Goal: Information Seeking & Learning: Learn about a topic

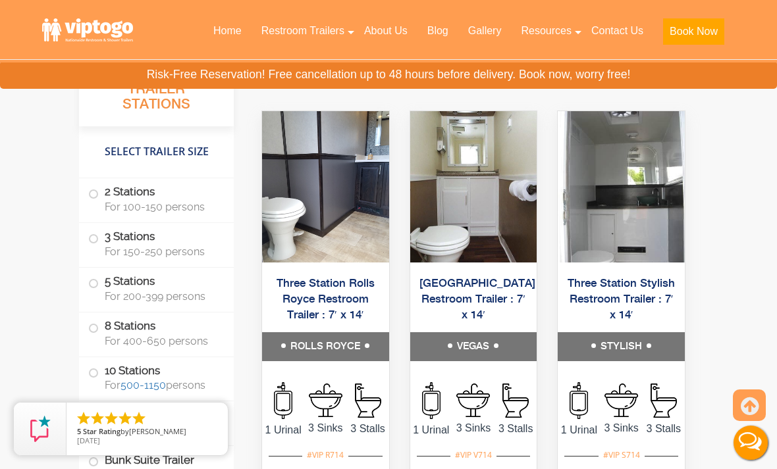
scroll to position [2433, 0]
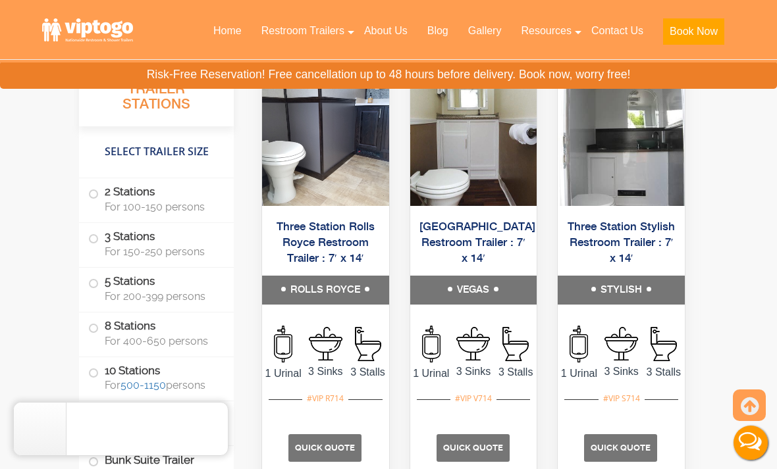
click at [490, 265] on link "[GEOGRAPHIC_DATA] Restroom Trailer : 7′ x 14′" at bounding box center [477, 242] width 116 height 43
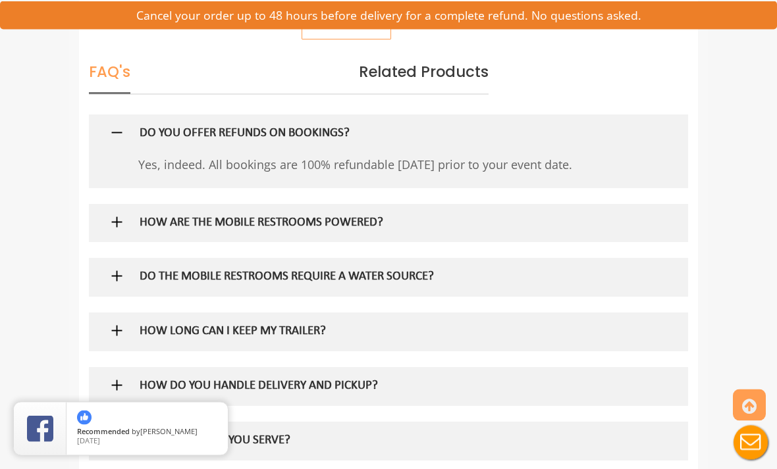
scroll to position [860, 0]
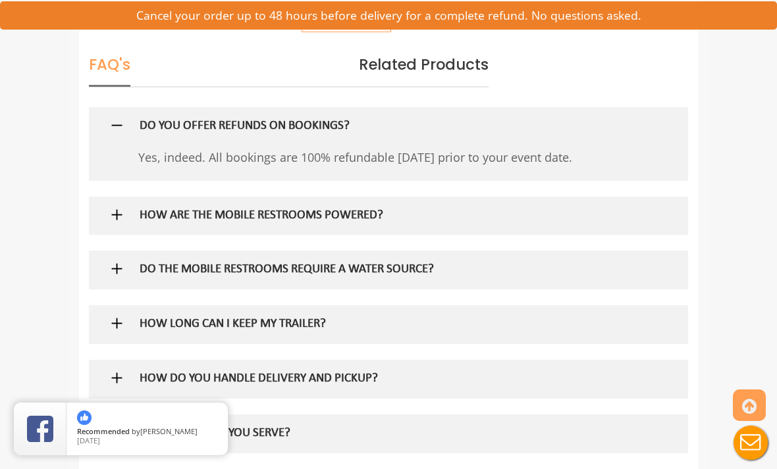
click at [566, 212] on h5 "HOW ARE THE MOBILE RESTROOMS POWERED?" at bounding box center [371, 216] width 463 height 14
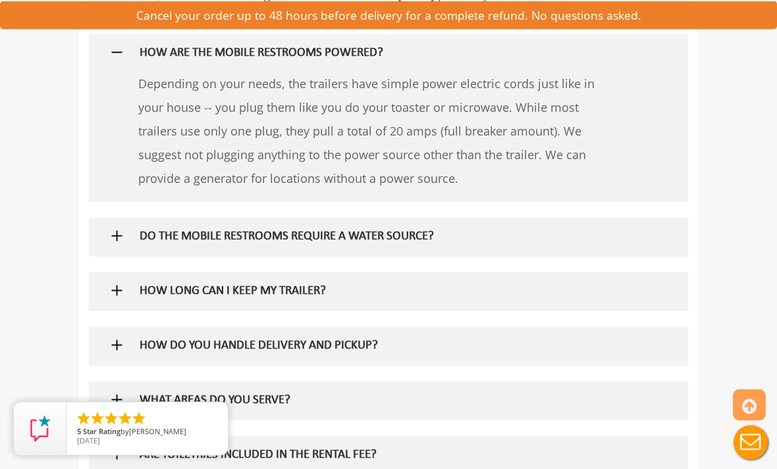
scroll to position [1022, 0]
click at [505, 230] on h5 "DO THE MOBILE RESTROOMS REQUIRE A WATER SOURCE?" at bounding box center [371, 237] width 463 height 14
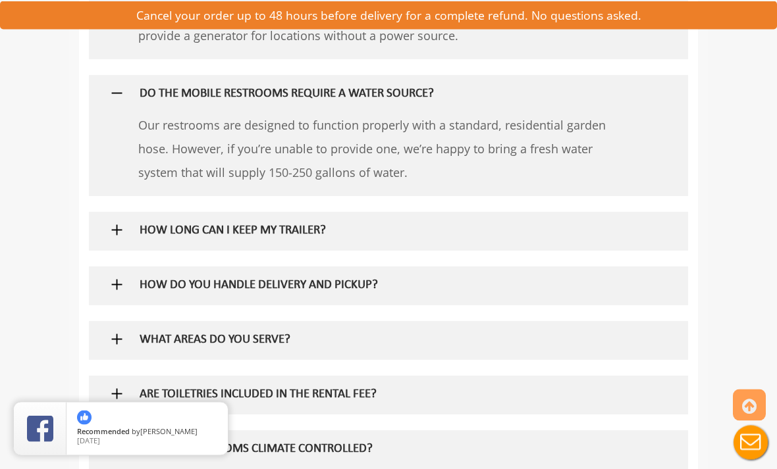
scroll to position [1205, 0]
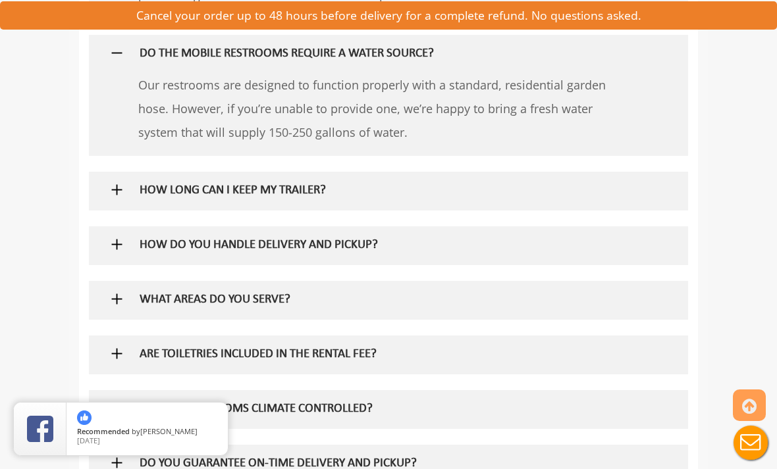
click at [118, 182] on img at bounding box center [117, 190] width 16 height 16
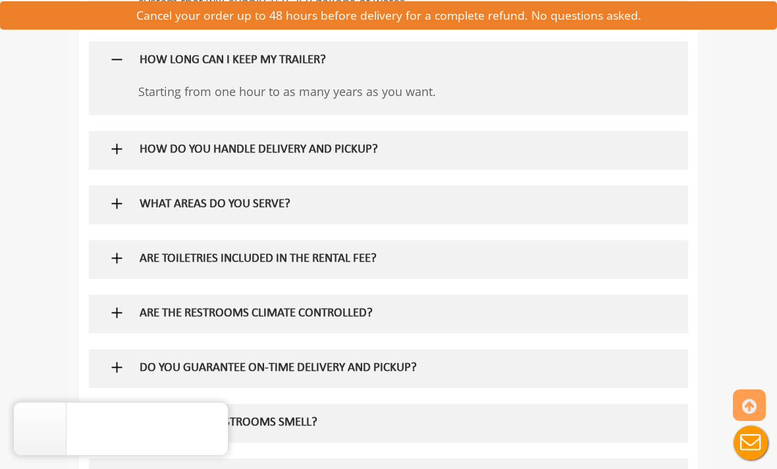
scroll to position [1341, 0]
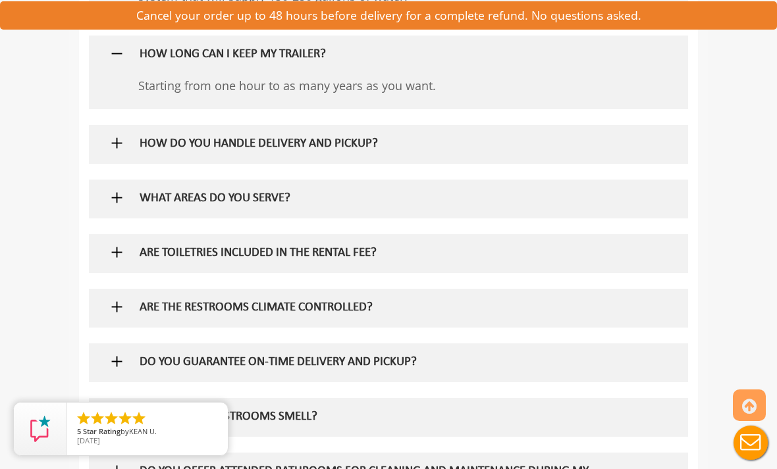
click at [114, 135] on img at bounding box center [117, 143] width 16 height 16
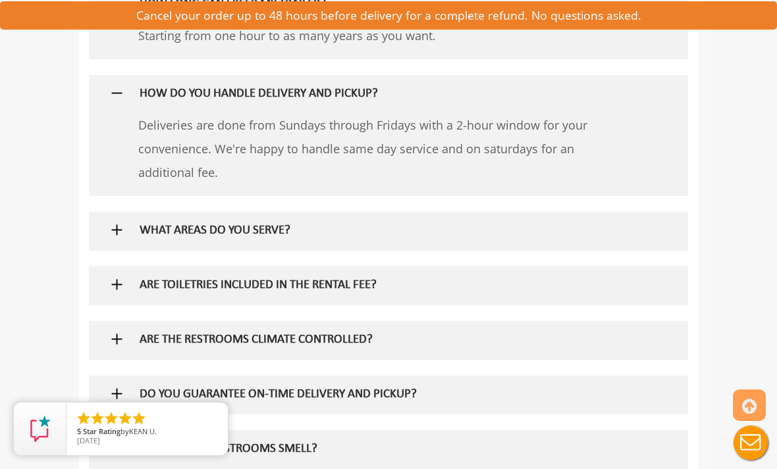
scroll to position [1482, 0]
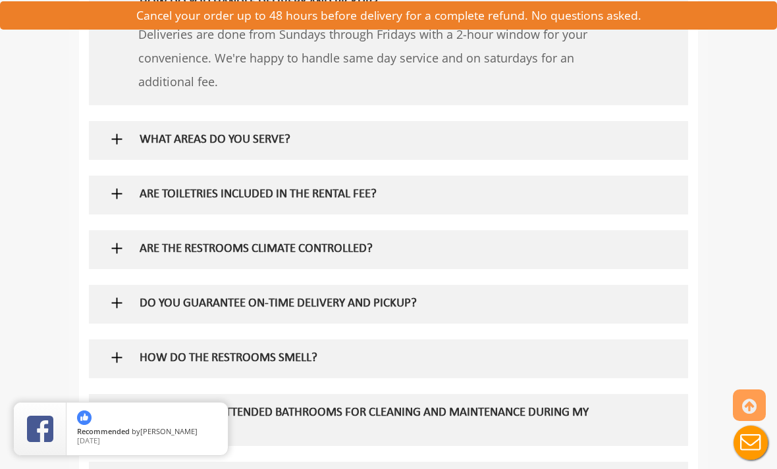
click at [136, 124] on div "WHAT AREAS DO YOU SERVE?" at bounding box center [371, 140] width 482 height 38
click at [124, 131] on img at bounding box center [117, 139] width 16 height 16
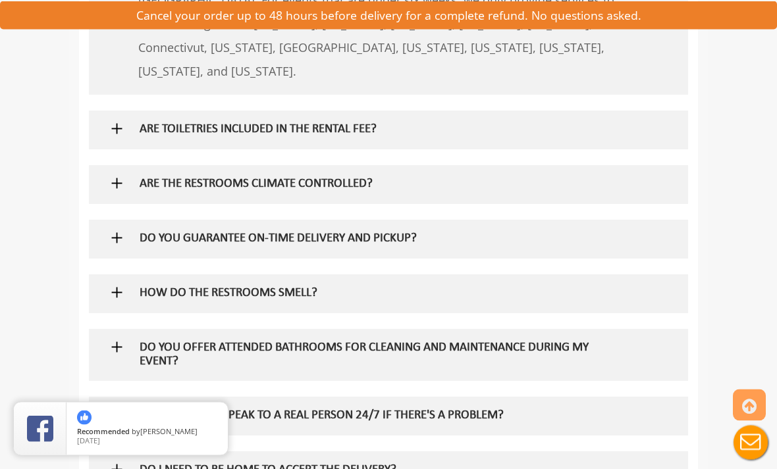
scroll to position [1677, 0]
click at [120, 120] on img at bounding box center [117, 128] width 16 height 16
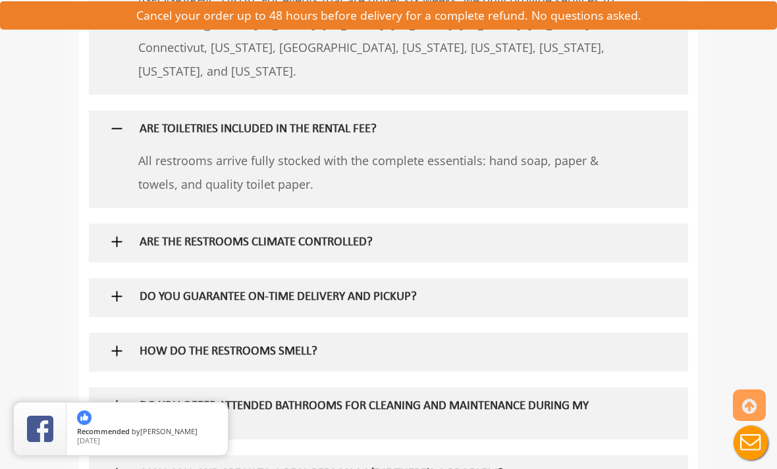
click at [146, 236] on h5 "ARE THE RESTROOMS CLIMATE CONTROLLED?" at bounding box center [371, 243] width 463 height 14
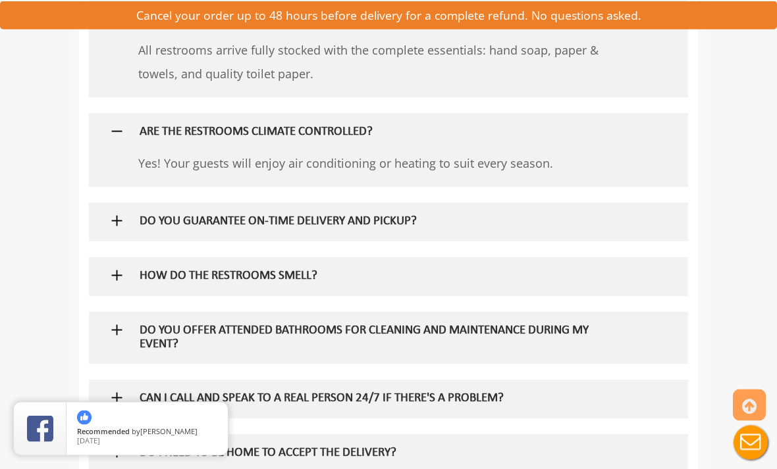
scroll to position [1788, 0]
click at [140, 215] on h5 "DO YOU GUARANTEE ON-TIME DELIVERY AND PICKUP?" at bounding box center [371, 222] width 463 height 14
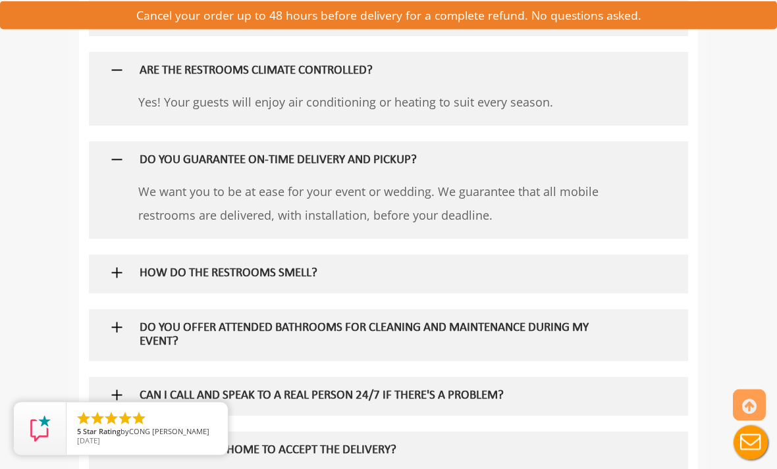
scroll to position [1922, 0]
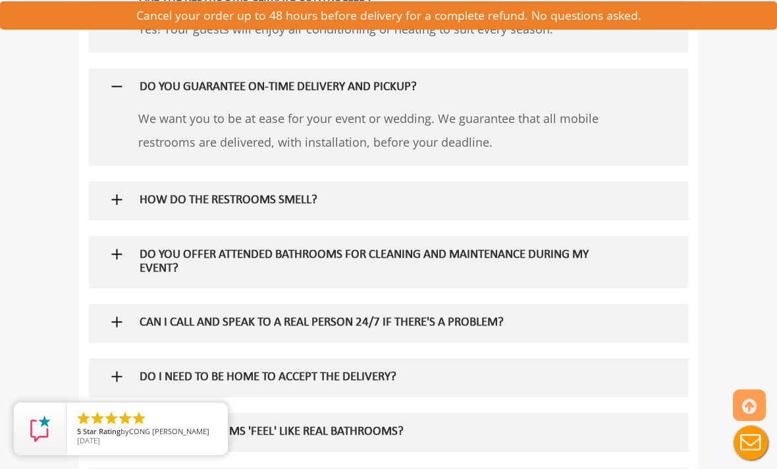
click at [140, 194] on h5 "HOW DO THE RESTROOMS SMELL?" at bounding box center [371, 201] width 463 height 14
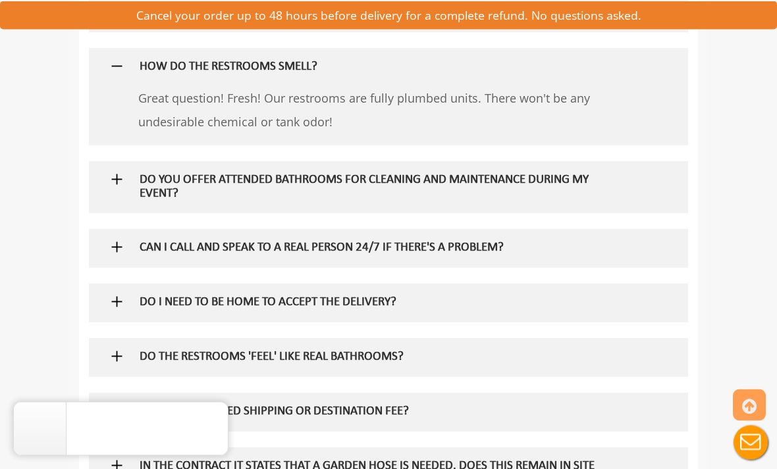
scroll to position [2055, 0]
click at [122, 171] on img at bounding box center [117, 179] width 16 height 16
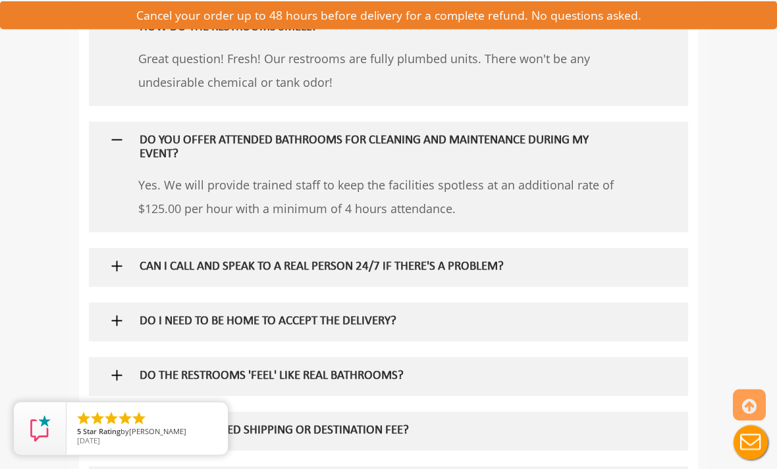
scroll to position [2191, 0]
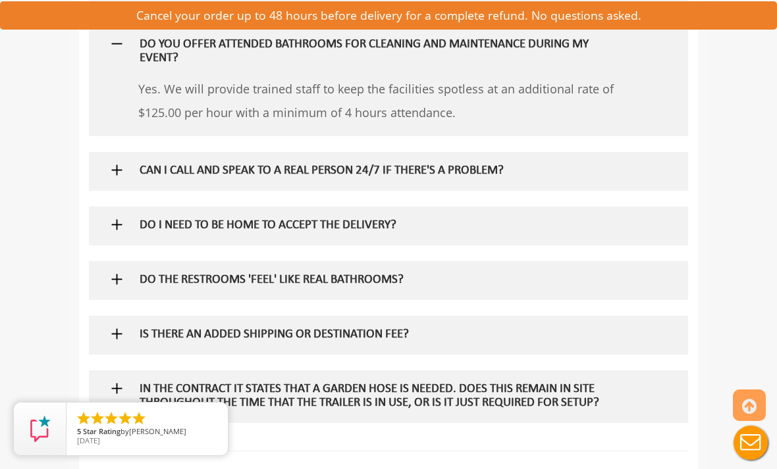
click at [135, 152] on div "CAN I CALL AND SPEAK TO A REAL PERSON 24/7 IF THERE'S A PROBLEM?" at bounding box center [371, 171] width 482 height 38
click at [124, 162] on img at bounding box center [117, 170] width 16 height 16
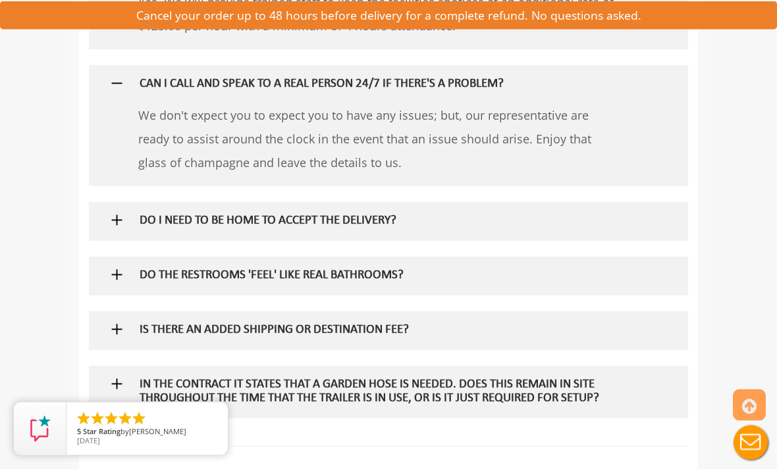
scroll to position [2290, 0]
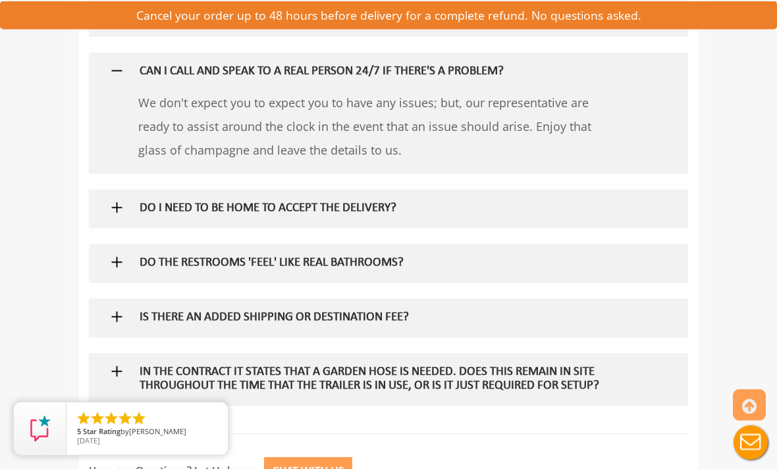
click at [144, 203] on h5 "DO I NEED TO BE HOME TO ACCEPT THE DELIVERY?" at bounding box center [371, 210] width 463 height 14
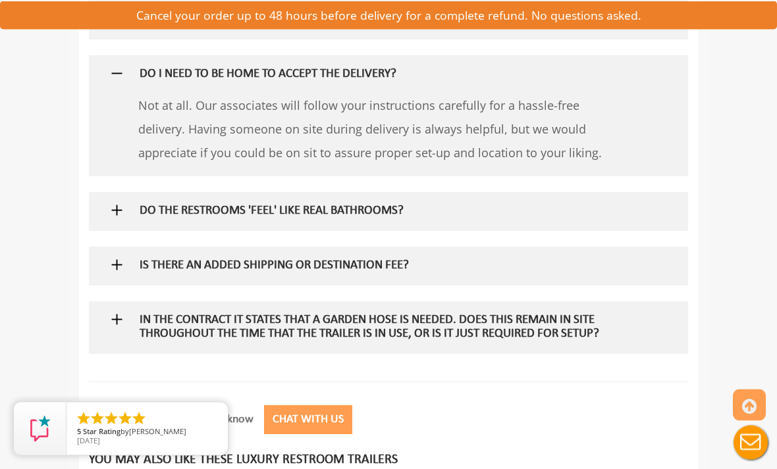
scroll to position [2425, 0]
click at [136, 193] on div "DO THE RESTROOMS 'FEEL' LIKE REAL BATHROOMS?" at bounding box center [371, 211] width 482 height 38
click at [134, 192] on div "DO THE RESTROOMS 'FEEL' LIKE REAL BATHROOMS?" at bounding box center [371, 211] width 482 height 38
click at [109, 202] on img at bounding box center [117, 210] width 16 height 16
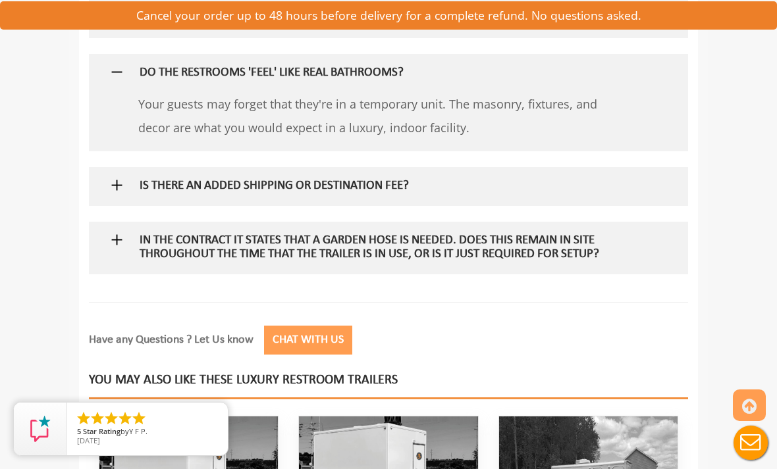
scroll to position [2568, 0]
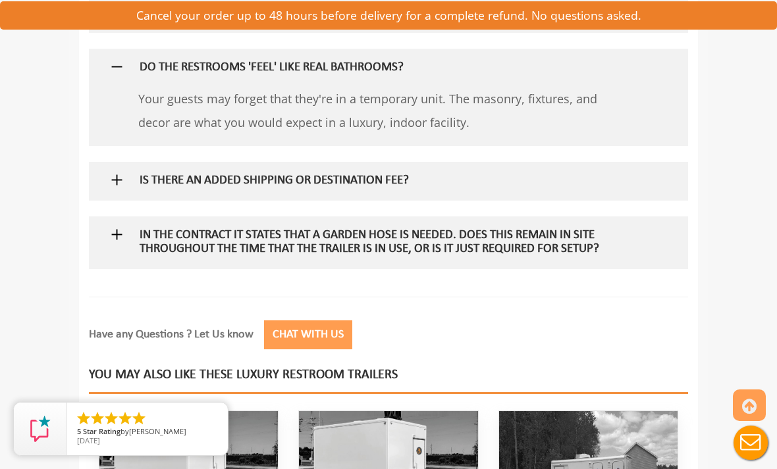
click at [110, 172] on img at bounding box center [117, 180] width 16 height 16
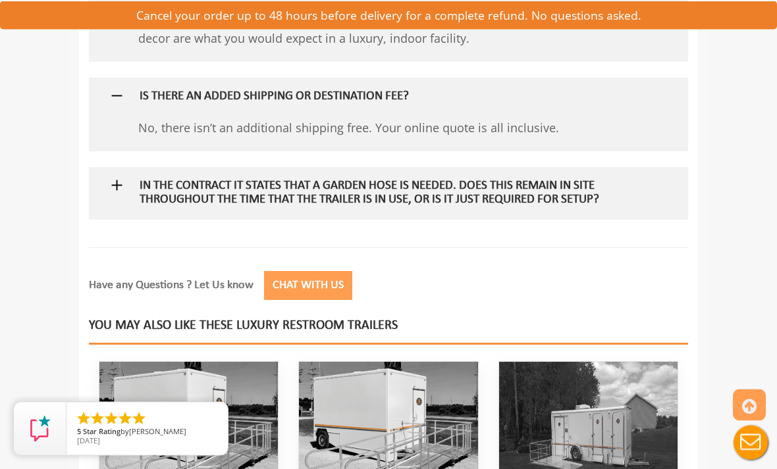
scroll to position [2672, 0]
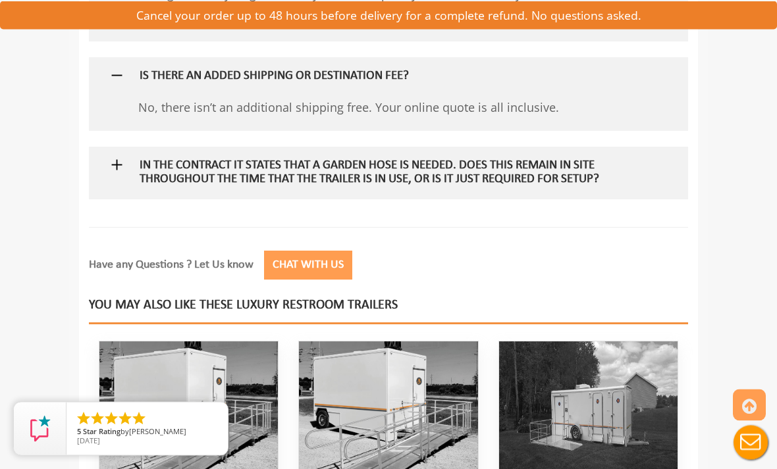
click at [110, 157] on img at bounding box center [117, 165] width 16 height 16
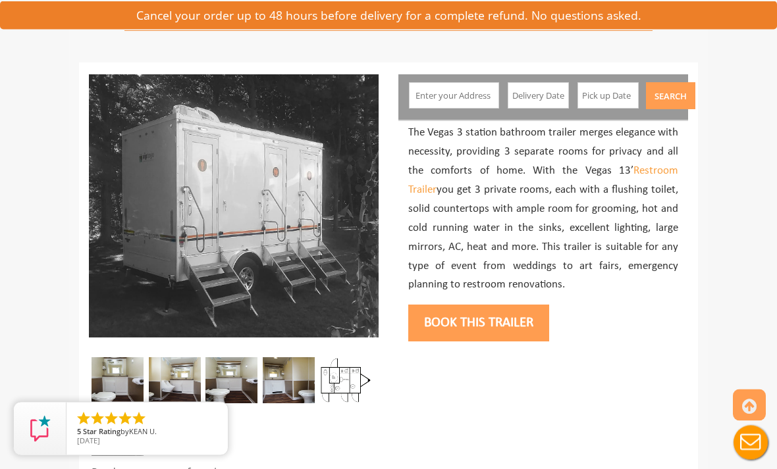
scroll to position [119, 0]
click at [297, 384] on img at bounding box center [289, 380] width 52 height 46
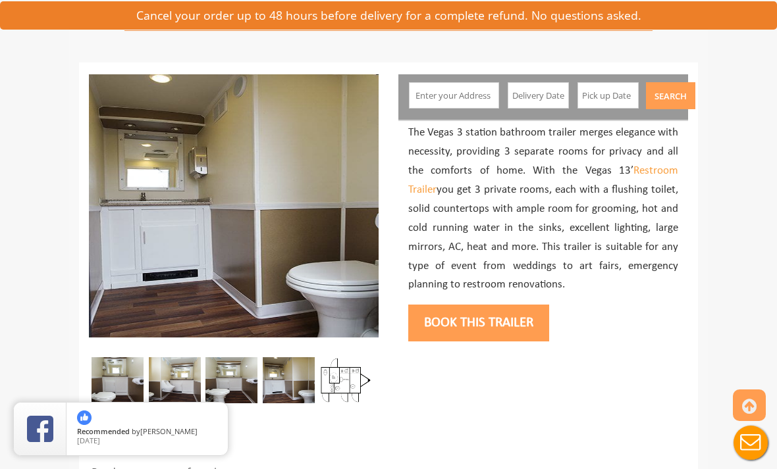
click at [240, 373] on img at bounding box center [231, 380] width 52 height 46
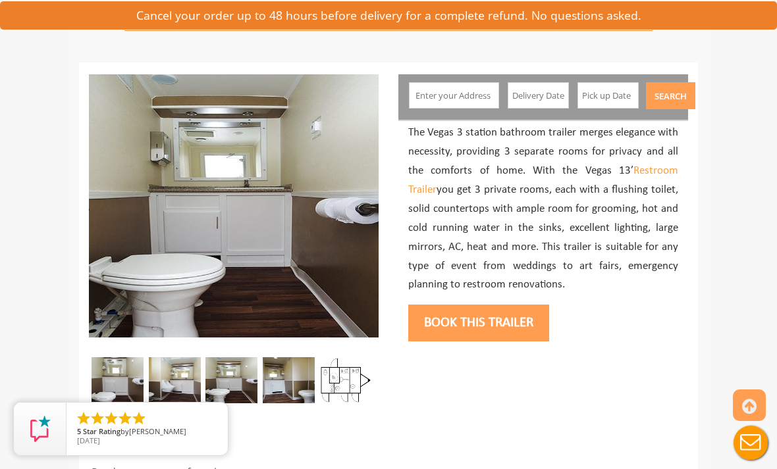
click at [192, 380] on img at bounding box center [175, 380] width 52 height 46
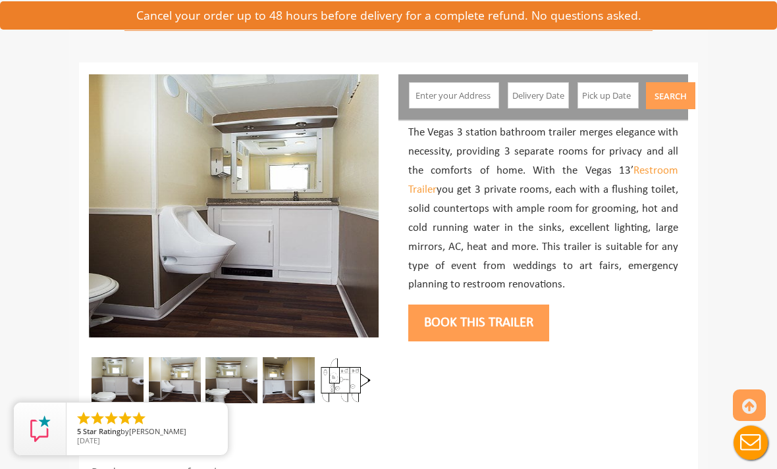
click at [124, 373] on img at bounding box center [117, 380] width 52 height 46
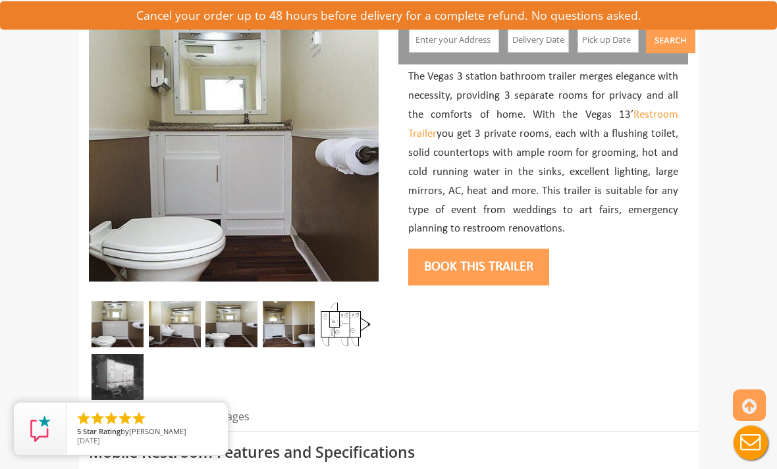
scroll to position [0, 0]
